Goal: Obtain resource: Download file/media

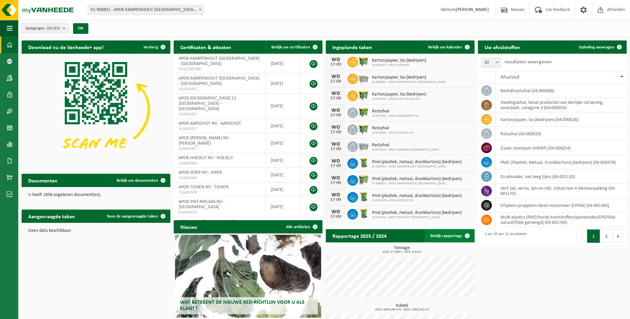
click at [448, 233] on link "Bekijk rapportage" at bounding box center [449, 235] width 49 height 13
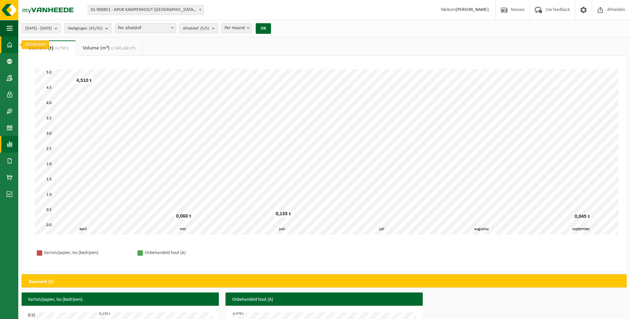
click at [9, 46] on span at bounding box center [10, 45] width 6 height 17
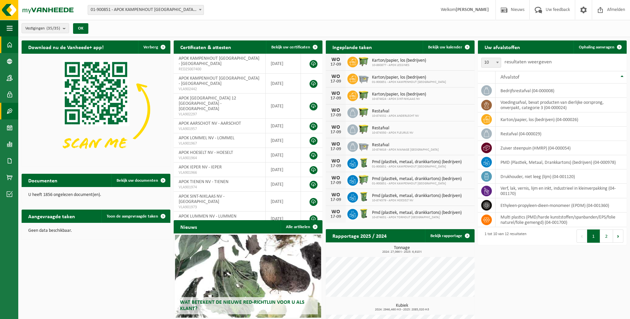
click at [9, 109] on span at bounding box center [10, 111] width 6 height 17
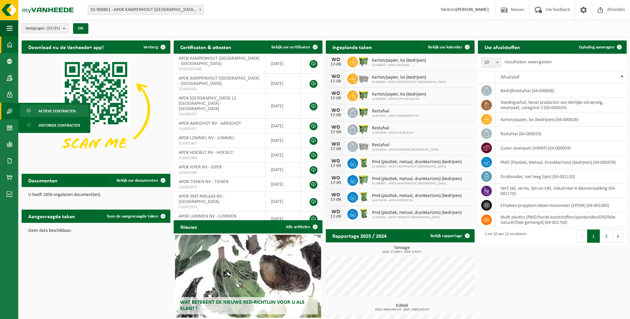
click at [60, 109] on span "Actieve contracten" at bounding box center [57, 111] width 37 height 13
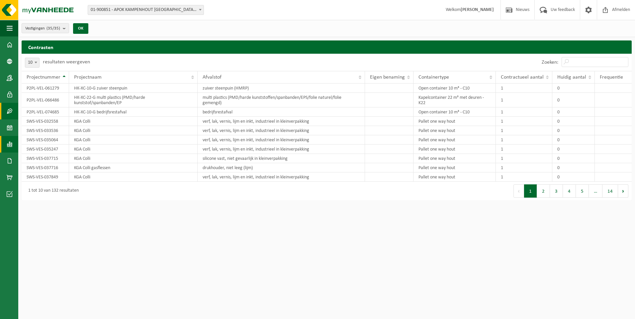
click at [9, 144] on span at bounding box center [10, 144] width 6 height 17
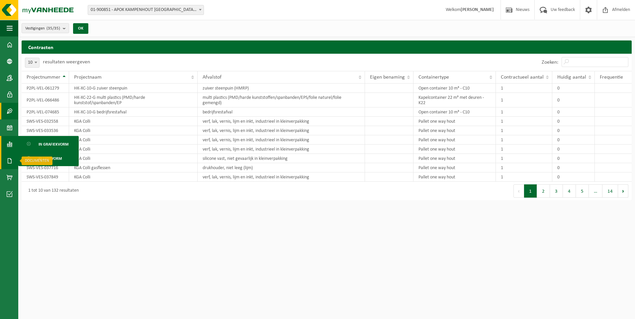
click at [8, 162] on span at bounding box center [10, 161] width 6 height 17
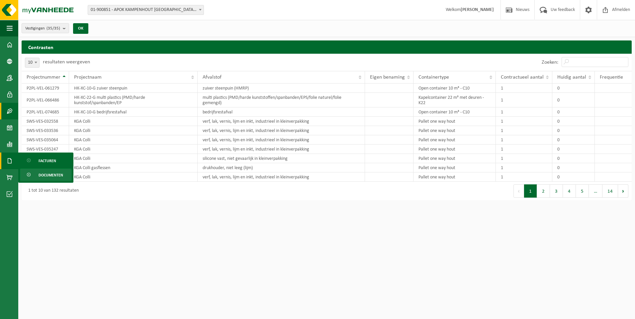
click at [48, 174] on span "Documenten" at bounding box center [51, 175] width 25 height 13
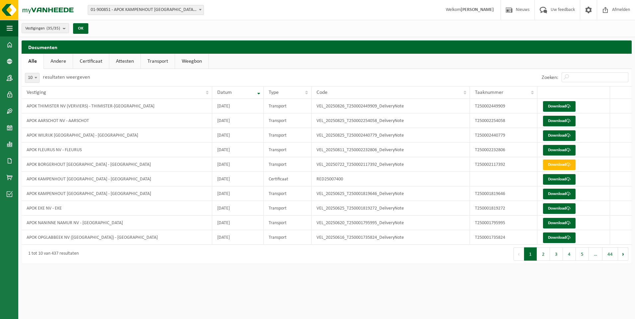
click at [81, 61] on link "Certificaat" at bounding box center [91, 61] width 36 height 15
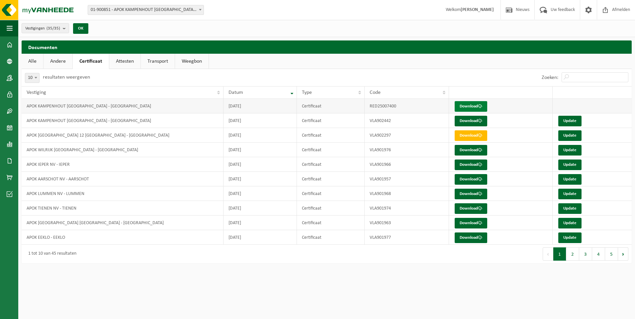
click at [473, 105] on link "Download" at bounding box center [470, 106] width 33 height 11
click at [471, 134] on link "Download" at bounding box center [470, 135] width 33 height 11
click at [466, 151] on link "Download" at bounding box center [470, 150] width 33 height 11
click at [472, 120] on link "Download" at bounding box center [470, 121] width 33 height 11
click at [472, 106] on link "Download" at bounding box center [470, 106] width 33 height 11
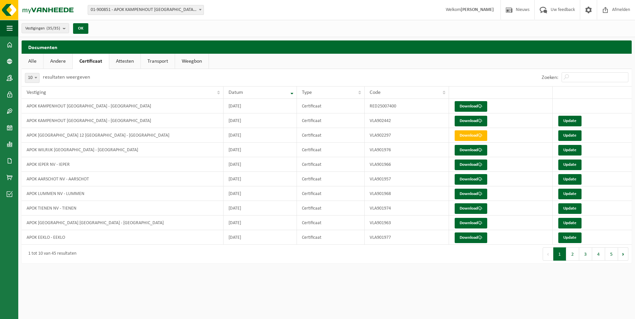
click at [370, 311] on html "Vestiging: 01-900851 - APOK KAMPENHOUT NV - KAMPENHOUT 10-891532 - APOK - KAMPE…" at bounding box center [317, 159] width 635 height 319
click at [565, 121] on link "Update" at bounding box center [569, 121] width 23 height 11
